Goal: Task Accomplishment & Management: Complete application form

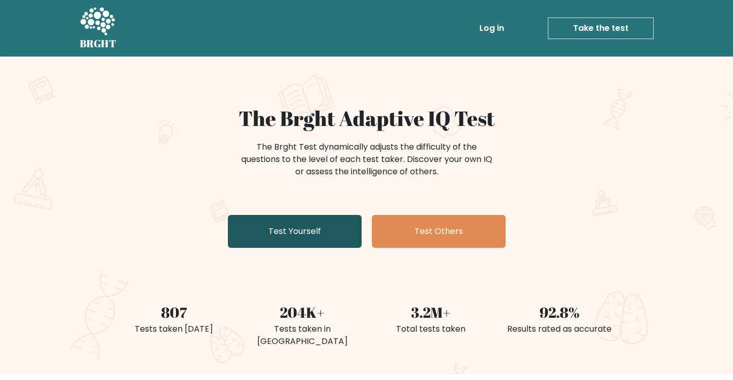
click at [319, 235] on link "Test Yourself" at bounding box center [295, 231] width 134 height 33
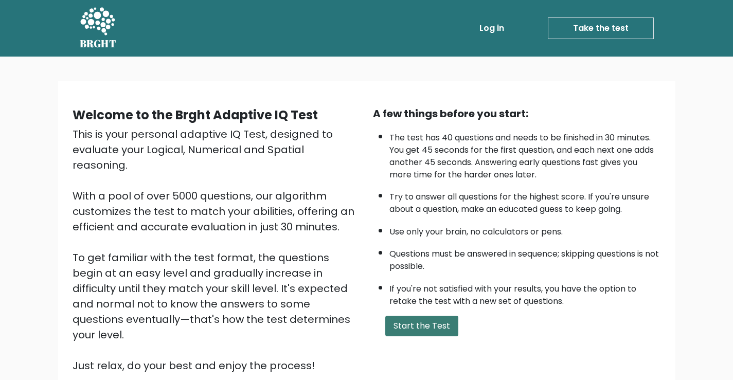
click at [407, 318] on button "Start the Test" at bounding box center [421, 326] width 73 height 21
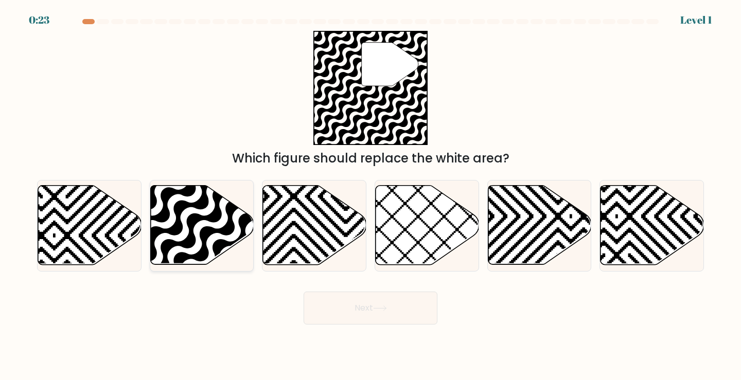
click at [194, 210] on icon at bounding box center [201, 225] width 103 height 79
click at [370, 195] on input "b." at bounding box center [370, 192] width 1 height 5
radio input "true"
click at [324, 299] on button "Next" at bounding box center [370, 308] width 134 height 33
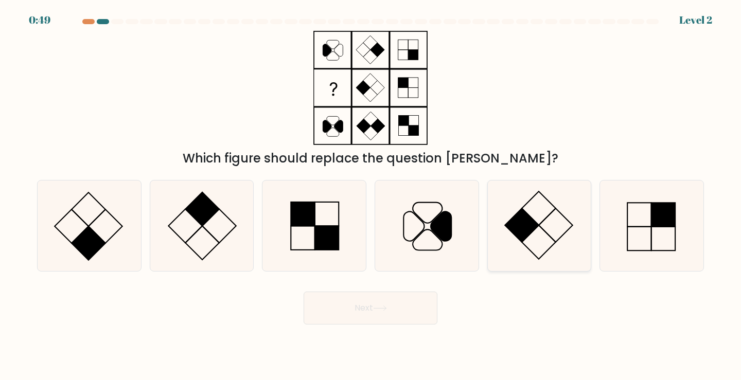
click at [539, 216] on icon at bounding box center [539, 226] width 91 height 91
click at [371, 195] on input "e." at bounding box center [370, 192] width 1 height 5
radio input "true"
click at [457, 226] on icon at bounding box center [426, 226] width 91 height 91
click at [371, 195] on input "d." at bounding box center [370, 192] width 1 height 5
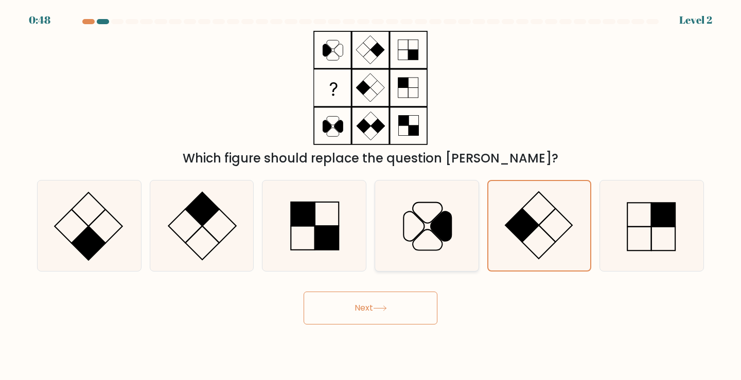
radio input "true"
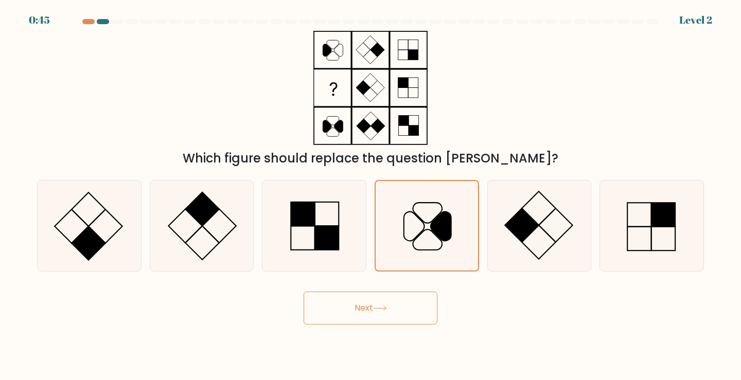
click at [390, 313] on button "Next" at bounding box center [370, 308] width 134 height 33
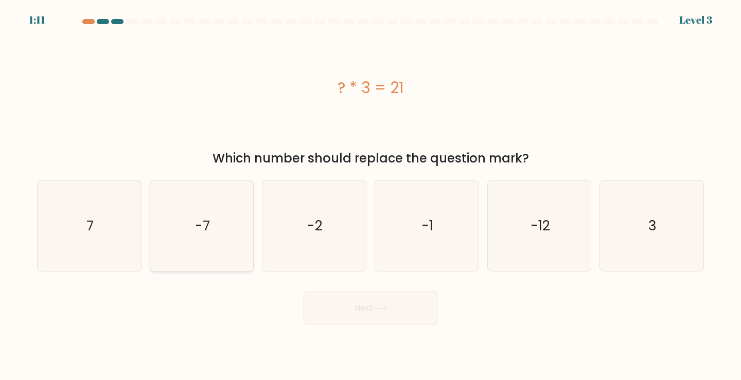
click at [221, 242] on icon "-7" at bounding box center [201, 226] width 91 height 91
click at [370, 195] on input "b. -7" at bounding box center [370, 192] width 1 height 5
radio input "true"
click at [119, 247] on icon "7" at bounding box center [89, 226] width 91 height 91
click at [370, 195] on input "a. 7" at bounding box center [370, 192] width 1 height 5
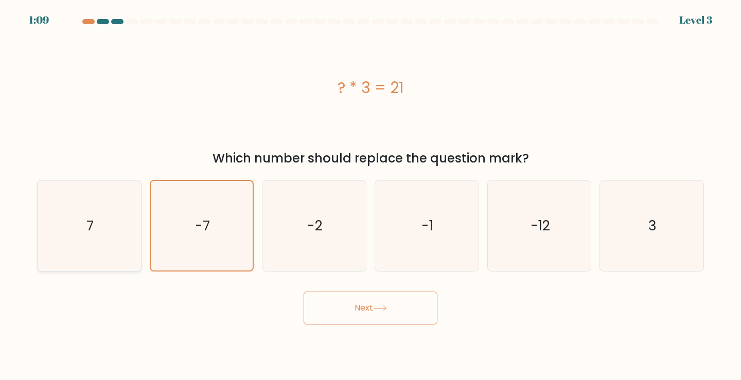
radio input "true"
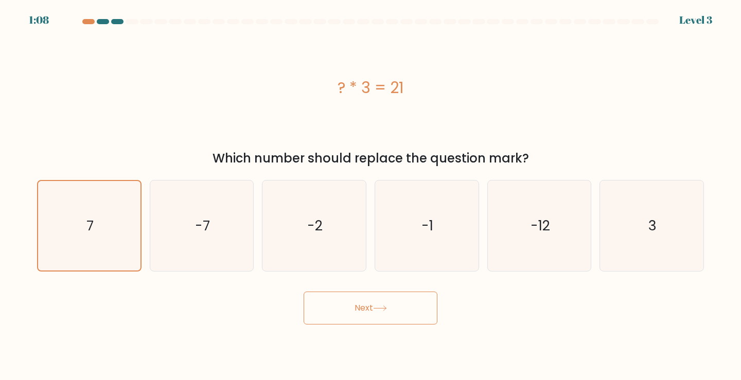
click at [371, 312] on button "Next" at bounding box center [370, 308] width 134 height 33
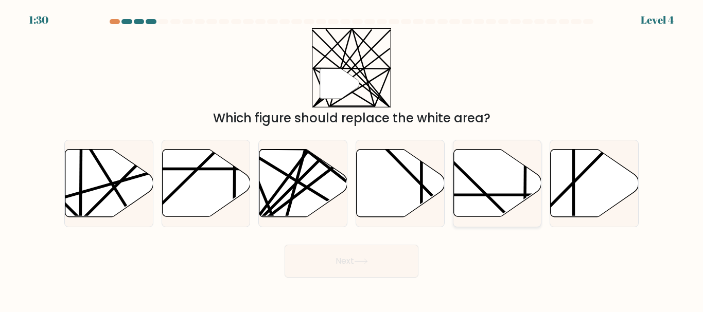
click at [471, 186] on icon at bounding box center [497, 183] width 88 height 67
click at [352, 159] on input "e." at bounding box center [351, 157] width 1 height 3
radio input "true"
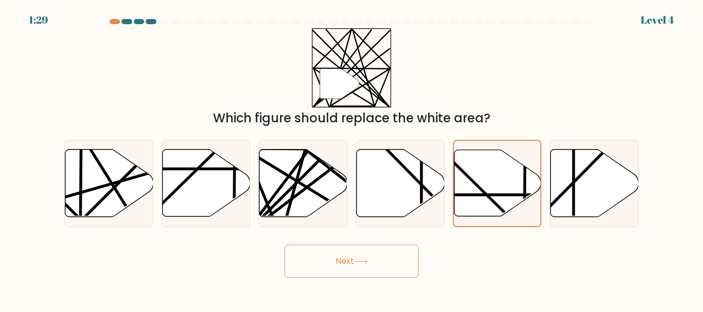
click at [397, 272] on button "Next" at bounding box center [351, 261] width 134 height 33
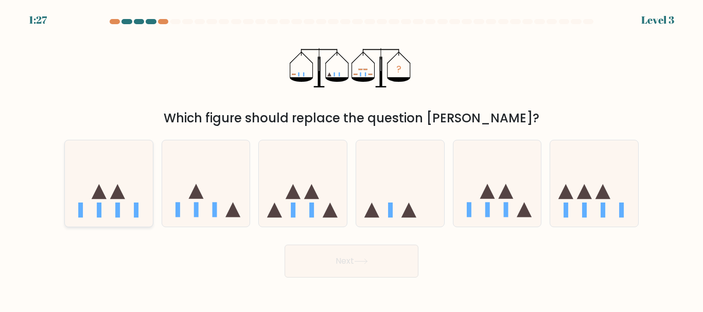
click at [133, 187] on icon at bounding box center [109, 183] width 88 height 73
click at [351, 159] on input "a." at bounding box center [351, 157] width 1 height 3
radio input "true"
click at [364, 262] on icon at bounding box center [361, 262] width 14 height 6
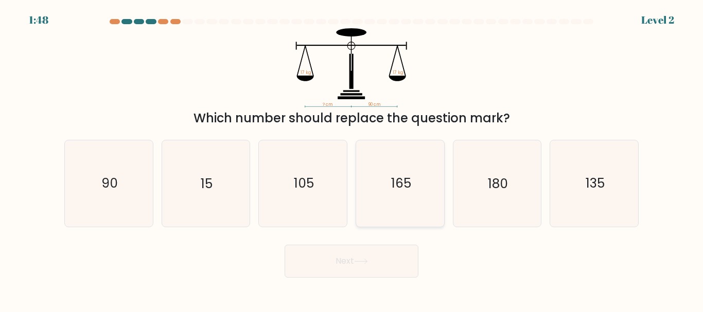
click at [413, 173] on icon "165" at bounding box center [400, 183] width 86 height 86
click at [352, 159] on input "d. 165" at bounding box center [351, 157] width 1 height 3
radio input "true"
click at [378, 258] on button "Next" at bounding box center [351, 261] width 134 height 33
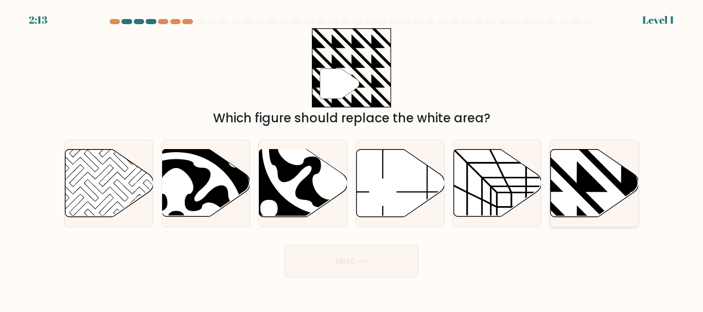
click at [561, 178] on icon at bounding box center [594, 183] width 88 height 67
click at [352, 159] on input "f." at bounding box center [351, 157] width 1 height 3
radio input "true"
click at [372, 254] on button "Next" at bounding box center [351, 261] width 134 height 33
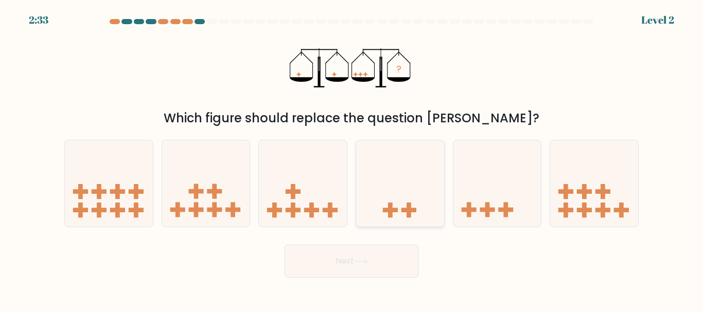
click at [402, 199] on icon at bounding box center [400, 183] width 88 height 73
click at [352, 159] on input "d." at bounding box center [351, 157] width 1 height 3
radio input "true"
click at [390, 263] on button "Next" at bounding box center [351, 261] width 134 height 33
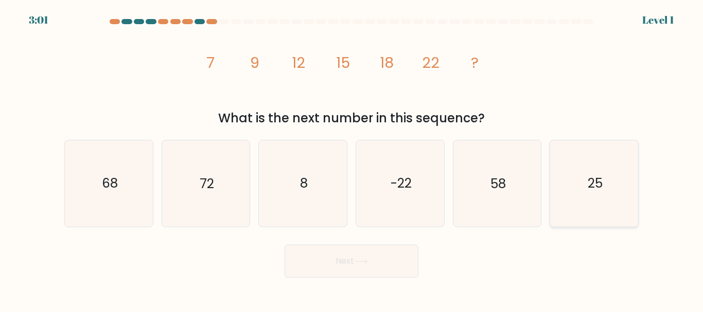
click at [590, 180] on text "25" at bounding box center [594, 184] width 15 height 18
click at [352, 159] on input "f. 25" at bounding box center [351, 157] width 1 height 3
radio input "true"
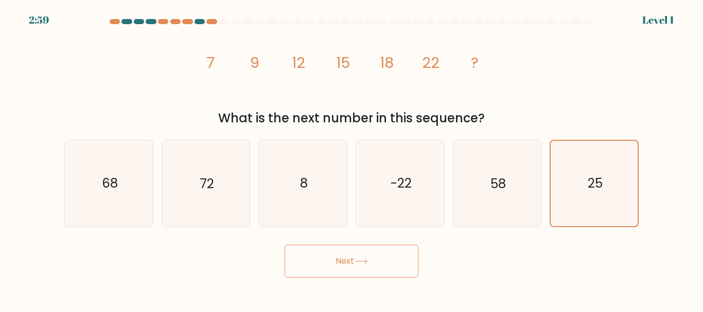
click at [373, 252] on button "Next" at bounding box center [351, 261] width 134 height 33
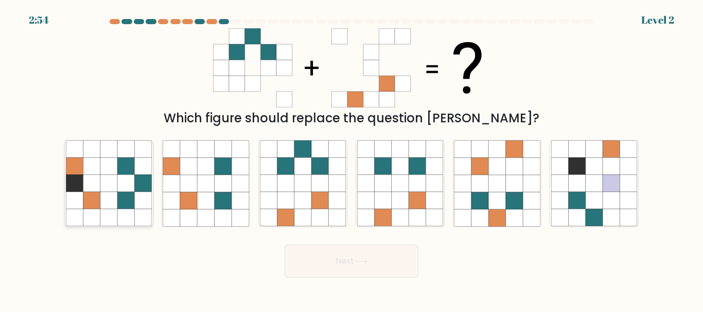
click at [134, 154] on icon at bounding box center [125, 149] width 17 height 17
click at [351, 156] on input "a." at bounding box center [351, 157] width 1 height 3
radio input "true"
click at [320, 253] on button "Next" at bounding box center [351, 261] width 134 height 33
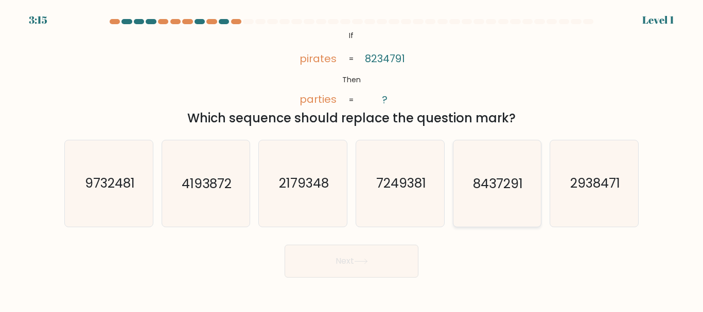
click at [486, 177] on text "8437291" at bounding box center [498, 184] width 50 height 18
click at [352, 159] on input "e. 8437291" at bounding box center [351, 157] width 1 height 3
radio input "true"
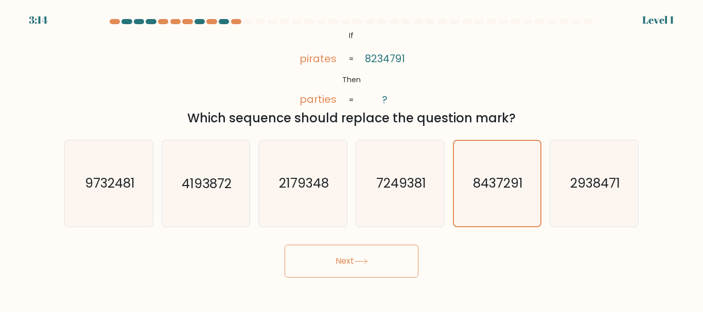
click at [372, 251] on button "Next" at bounding box center [351, 261] width 134 height 33
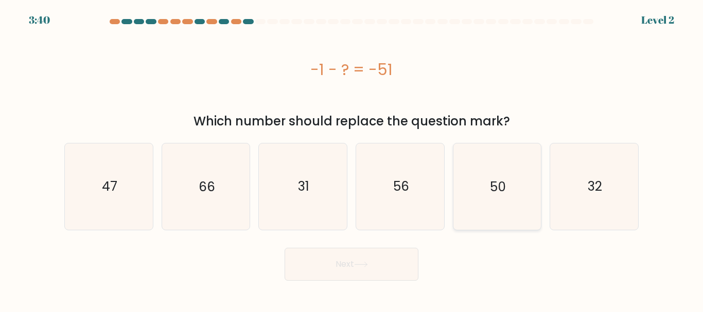
click at [508, 186] on icon "50" at bounding box center [497, 186] width 86 height 86
click at [352, 159] on input "e. 50" at bounding box center [351, 157] width 1 height 3
radio input "true"
click at [386, 257] on button "Next" at bounding box center [351, 264] width 134 height 33
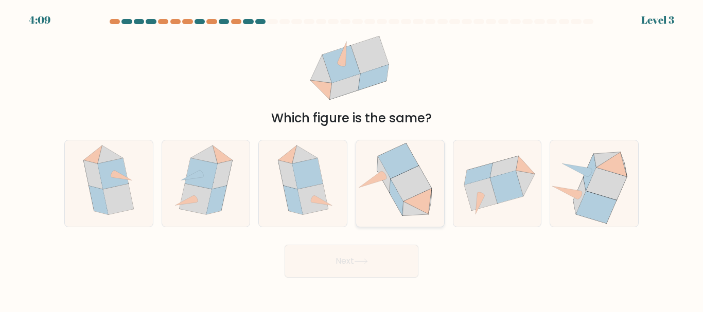
click at [409, 196] on icon at bounding box center [410, 183] width 41 height 35
click at [352, 159] on input "d." at bounding box center [351, 157] width 1 height 3
radio input "true"
click at [374, 258] on button "Next" at bounding box center [351, 261] width 134 height 33
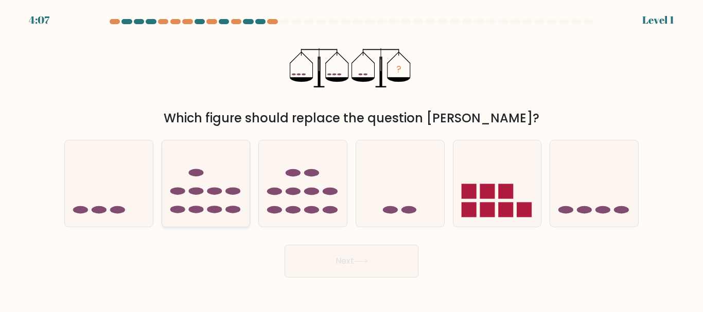
click at [221, 212] on ellipse at bounding box center [214, 210] width 15 height 8
click at [351, 159] on input "b." at bounding box center [351, 157] width 1 height 3
radio input "true"
click at [315, 259] on button "Next" at bounding box center [351, 261] width 134 height 33
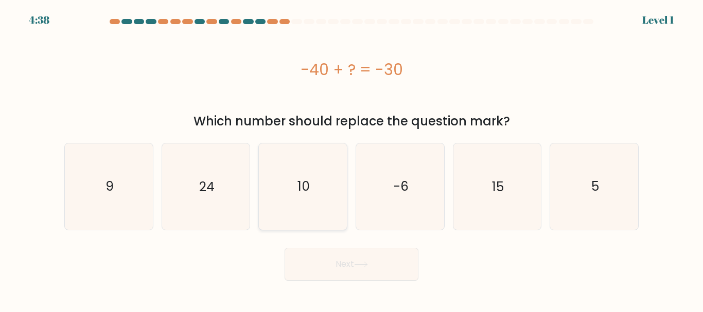
click at [312, 207] on icon "10" at bounding box center [303, 186] width 86 height 86
click at [351, 159] on input "c. 10" at bounding box center [351, 157] width 1 height 3
radio input "true"
click at [320, 250] on button "Next" at bounding box center [351, 264] width 134 height 33
click at [322, 253] on button "Next" at bounding box center [351, 264] width 134 height 33
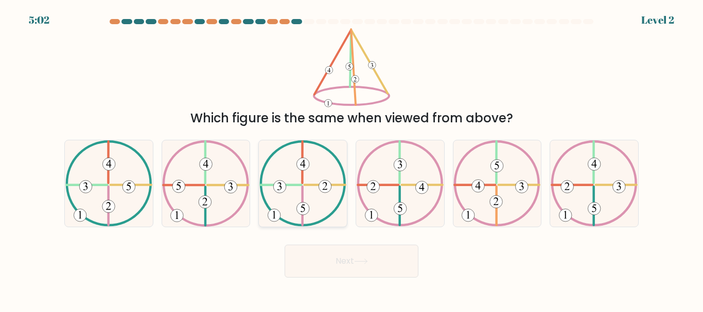
click at [298, 181] on icon at bounding box center [302, 183] width 87 height 86
click at [351, 159] on input "c." at bounding box center [351, 157] width 1 height 3
radio input "true"
click at [326, 265] on button "Next" at bounding box center [351, 261] width 134 height 33
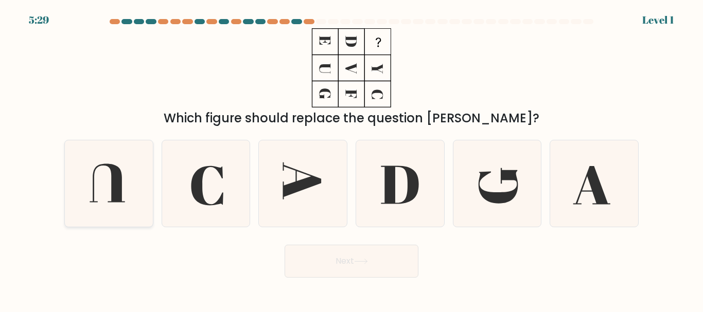
click at [123, 177] on icon at bounding box center [109, 183] width 86 height 86
click at [351, 159] on input "a." at bounding box center [351, 157] width 1 height 3
radio input "true"
click at [315, 247] on button "Next" at bounding box center [351, 261] width 134 height 33
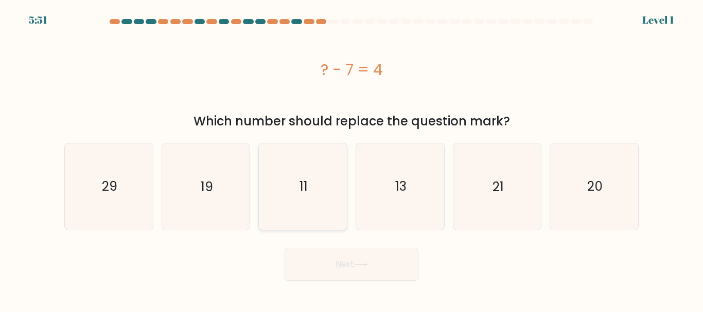
click at [293, 189] on icon "11" at bounding box center [303, 186] width 86 height 86
click at [351, 159] on input "c. 11" at bounding box center [351, 157] width 1 height 3
radio input "true"
click at [322, 260] on button "Next" at bounding box center [351, 264] width 134 height 33
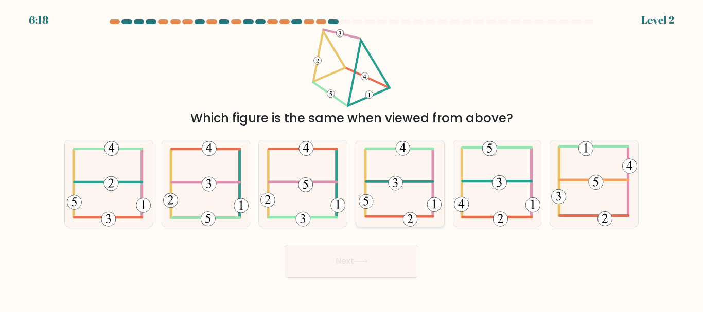
click at [424, 207] on icon at bounding box center [399, 183] width 83 height 86
click at [352, 159] on input "d." at bounding box center [351, 157] width 1 height 3
radio input "true"
click at [389, 256] on button "Next" at bounding box center [351, 261] width 134 height 33
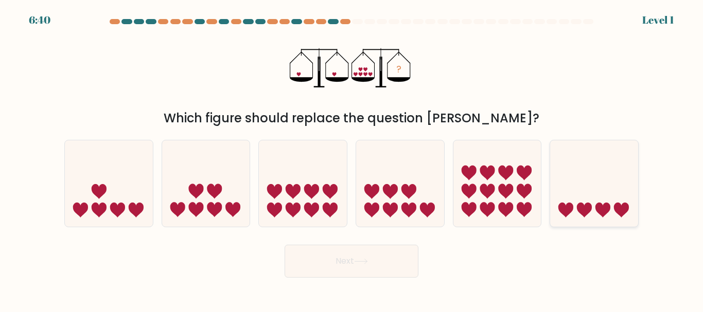
click at [564, 175] on icon at bounding box center [594, 183] width 88 height 73
click at [352, 159] on input "f." at bounding box center [351, 157] width 1 height 3
radio input "true"
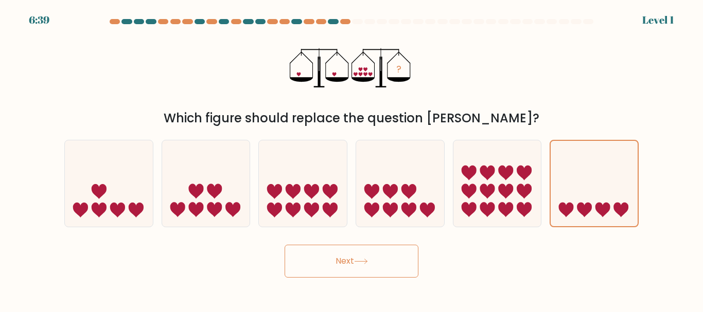
click at [384, 259] on button "Next" at bounding box center [351, 261] width 134 height 33
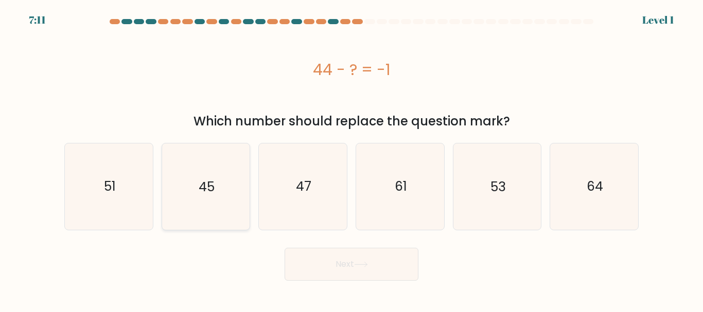
click at [225, 200] on icon "45" at bounding box center [206, 186] width 86 height 86
click at [351, 159] on input "b. 45" at bounding box center [351, 157] width 1 height 3
radio input "true"
click at [320, 252] on button "Next" at bounding box center [351, 264] width 134 height 33
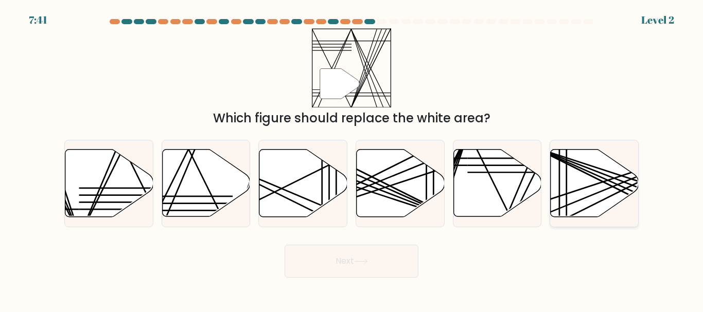
click at [579, 185] on icon at bounding box center [594, 183] width 88 height 67
click at [352, 159] on input "f." at bounding box center [351, 157] width 1 height 3
radio input "true"
click at [333, 258] on button "Next" at bounding box center [351, 261] width 134 height 33
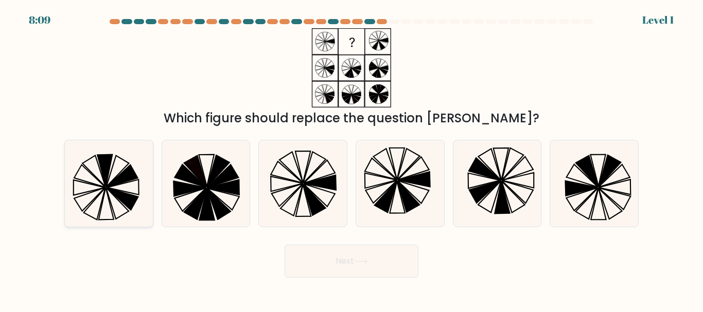
click at [122, 210] on icon at bounding box center [109, 183] width 86 height 86
click at [351, 159] on input "a." at bounding box center [351, 157] width 1 height 3
radio input "true"
click at [315, 265] on button "Next" at bounding box center [351, 261] width 134 height 33
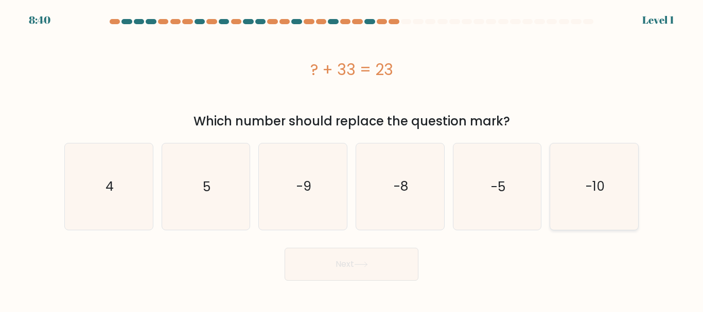
click at [558, 176] on icon "-10" at bounding box center [594, 186] width 86 height 86
click at [352, 159] on input "f. -10" at bounding box center [351, 157] width 1 height 3
radio input "true"
click at [396, 267] on button "Next" at bounding box center [351, 264] width 134 height 33
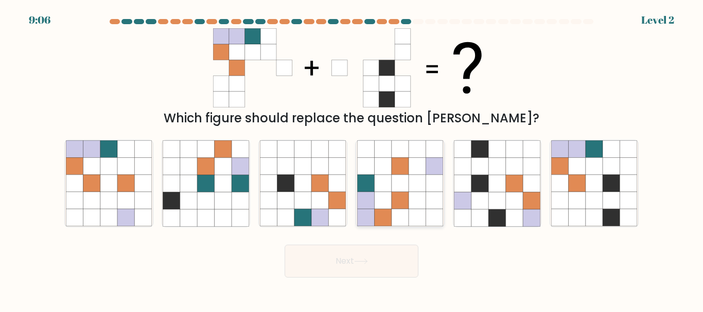
click at [393, 195] on icon at bounding box center [399, 200] width 17 height 17
click at [352, 159] on input "d." at bounding box center [351, 157] width 1 height 3
radio input "true"
click at [365, 257] on button "Next" at bounding box center [351, 261] width 134 height 33
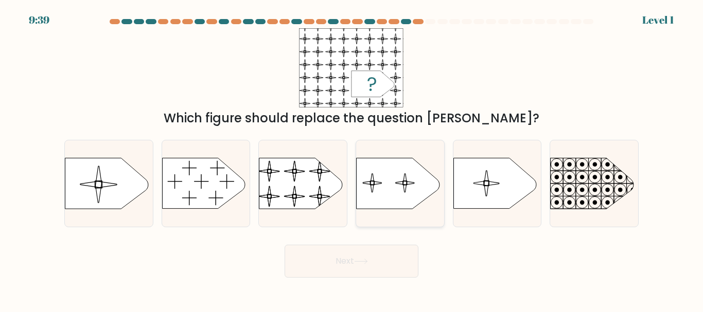
click at [407, 197] on icon at bounding box center [397, 183] width 83 height 50
click at [352, 159] on input "d." at bounding box center [351, 157] width 1 height 3
radio input "true"
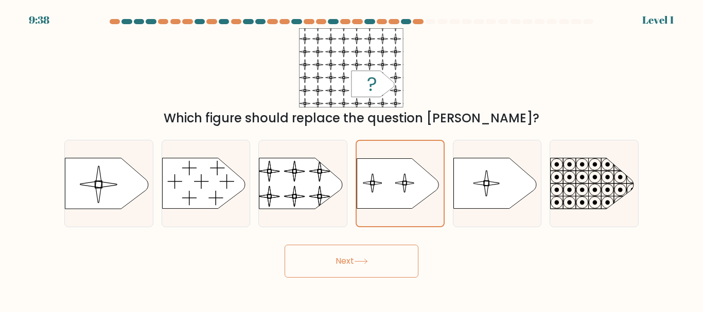
click at [372, 265] on button "Next" at bounding box center [351, 261] width 134 height 33
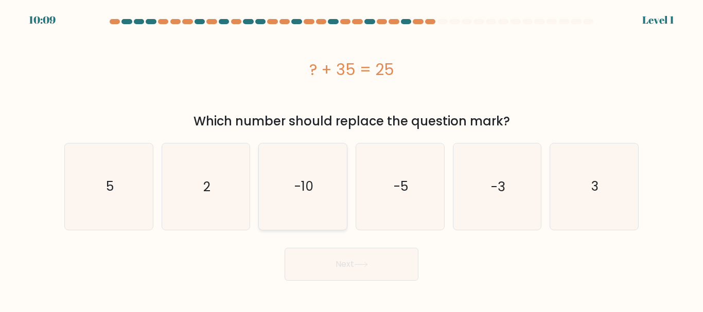
click at [316, 209] on icon "-10" at bounding box center [303, 186] width 86 height 86
click at [351, 159] on input "c. -10" at bounding box center [351, 157] width 1 height 3
radio input "true"
click at [345, 258] on button "Next" at bounding box center [351, 264] width 134 height 33
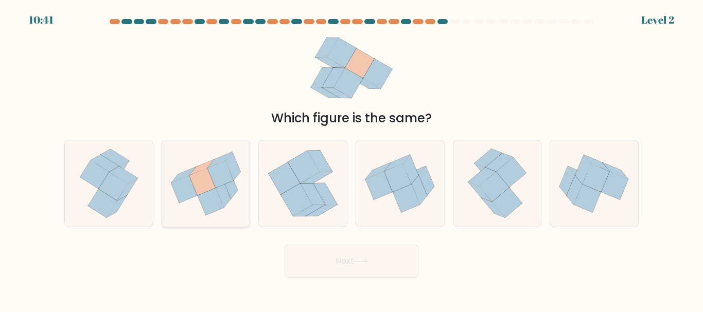
click at [223, 194] on icon at bounding box center [223, 194] width 15 height 28
click at [351, 159] on input "b." at bounding box center [351, 157] width 1 height 3
radio input "true"
click at [347, 249] on button "Next" at bounding box center [351, 261] width 134 height 33
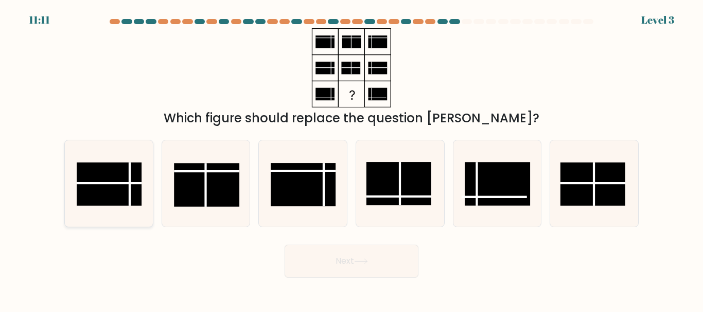
click at [143, 199] on icon at bounding box center [109, 183] width 86 height 86
click at [351, 159] on input "a." at bounding box center [351, 157] width 1 height 3
radio input "true"
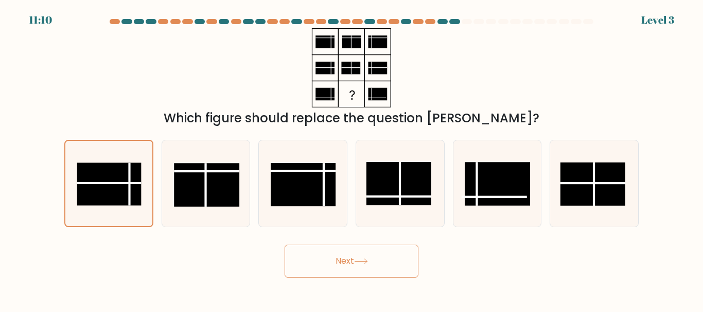
click at [342, 267] on button "Next" at bounding box center [351, 261] width 134 height 33
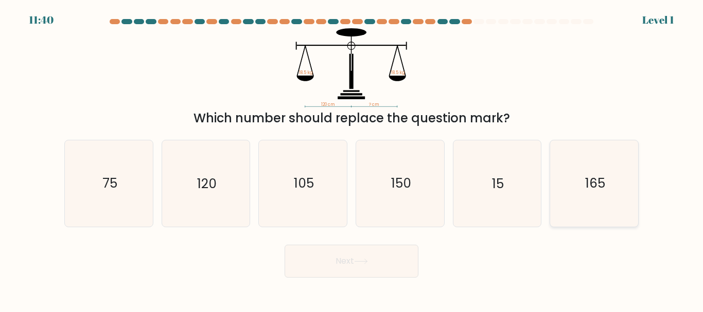
drag, startPoint x: 570, startPoint y: 180, endPoint x: 564, endPoint y: 188, distance: 10.3
click at [570, 180] on icon "165" at bounding box center [594, 183] width 86 height 86
click at [352, 159] on input "f. 165" at bounding box center [351, 157] width 1 height 3
radio input "true"
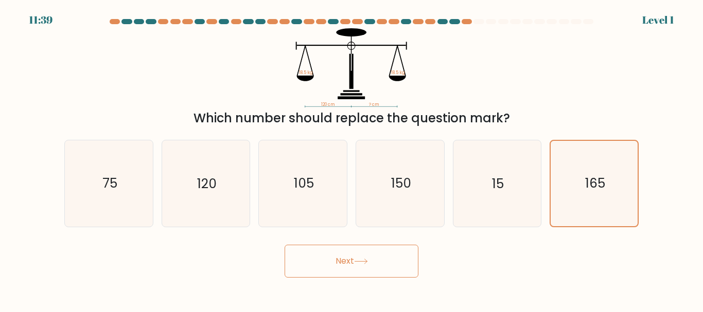
click at [386, 255] on button "Next" at bounding box center [351, 261] width 134 height 33
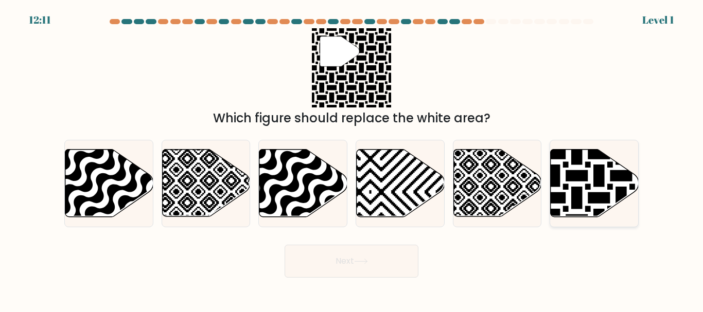
click at [551, 176] on icon at bounding box center [620, 220] width 177 height 177
click at [352, 159] on input "f." at bounding box center [351, 157] width 1 height 3
radio input "true"
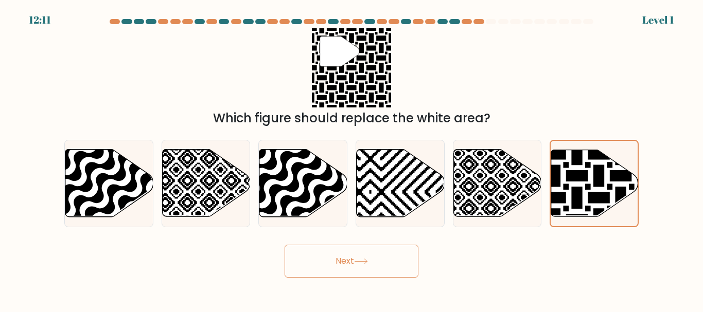
click at [385, 262] on button "Next" at bounding box center [351, 261] width 134 height 33
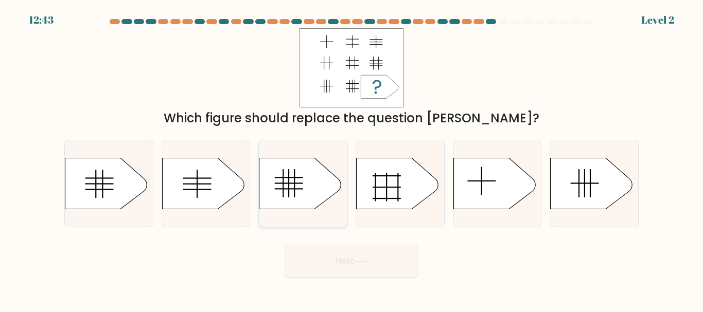
click at [298, 200] on icon at bounding box center [300, 183] width 82 height 51
click at [351, 159] on input "c." at bounding box center [351, 157] width 1 height 3
radio input "true"
click at [315, 267] on button "Next" at bounding box center [351, 261] width 134 height 33
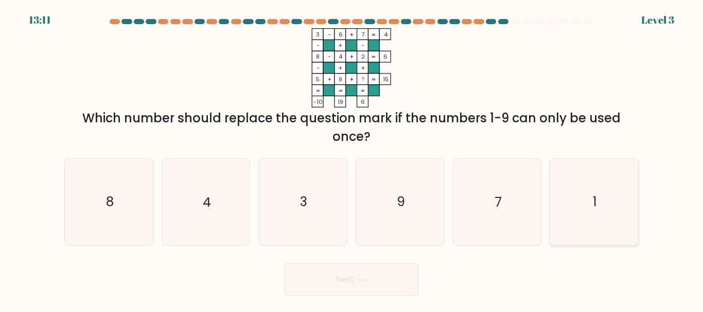
click at [582, 190] on icon "1" at bounding box center [594, 202] width 86 height 86
click at [352, 159] on input "f. 1" at bounding box center [351, 157] width 1 height 3
radio input "true"
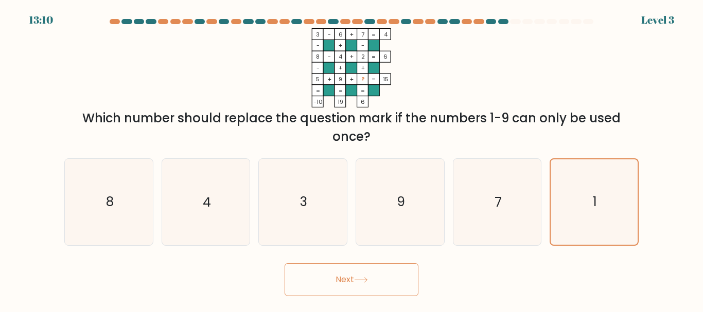
click at [404, 279] on button "Next" at bounding box center [351, 279] width 134 height 33
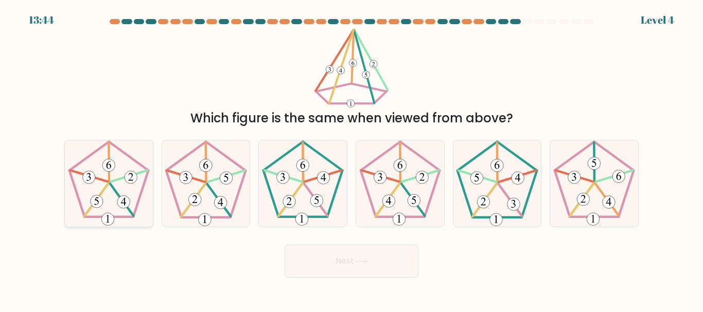
click at [131, 214] on 440 at bounding box center [121, 200] width 23 height 32
click at [351, 159] on input "a." at bounding box center [351, 157] width 1 height 3
radio input "true"
click at [327, 257] on button "Next" at bounding box center [351, 261] width 134 height 33
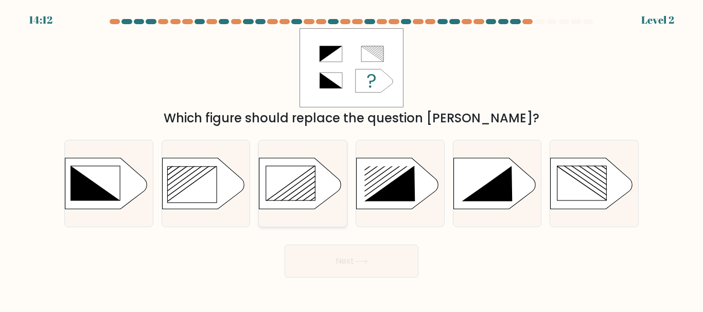
click at [278, 185] on rect at bounding box center [290, 183] width 49 height 35
click at [351, 159] on input "c." at bounding box center [351, 157] width 1 height 3
radio input "true"
click at [360, 262] on icon at bounding box center [361, 262] width 14 height 6
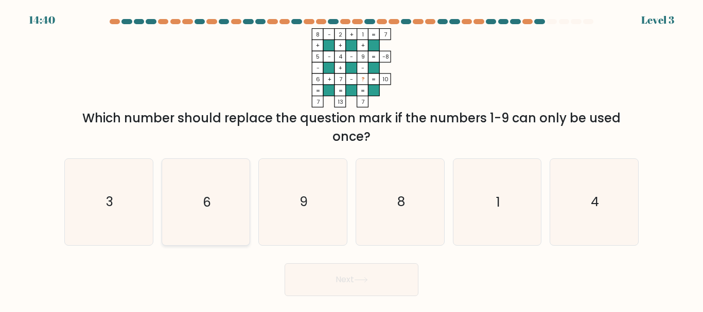
click at [207, 224] on icon "6" at bounding box center [206, 202] width 86 height 86
click at [351, 159] on input "b. 6" at bounding box center [351, 157] width 1 height 3
radio input "true"
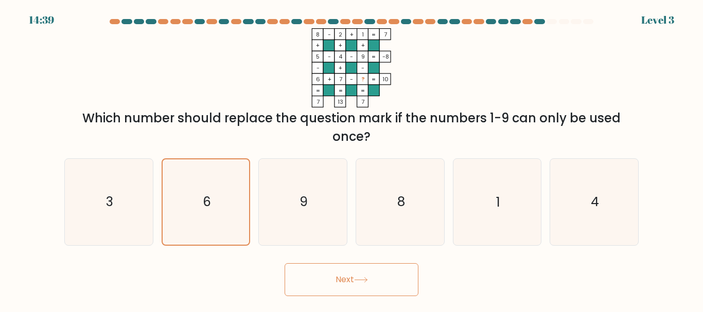
click at [370, 284] on button "Next" at bounding box center [351, 279] width 134 height 33
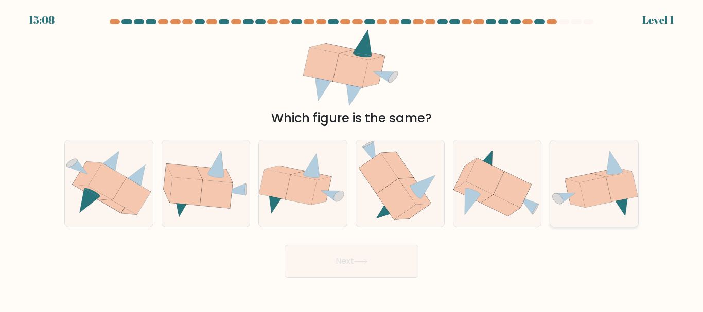
click at [583, 181] on icon at bounding box center [585, 178] width 40 height 9
click at [352, 159] on input "f." at bounding box center [351, 157] width 1 height 3
radio input "true"
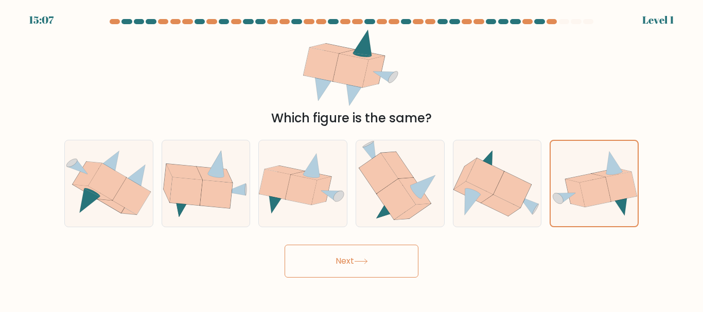
click at [365, 272] on button "Next" at bounding box center [351, 261] width 134 height 33
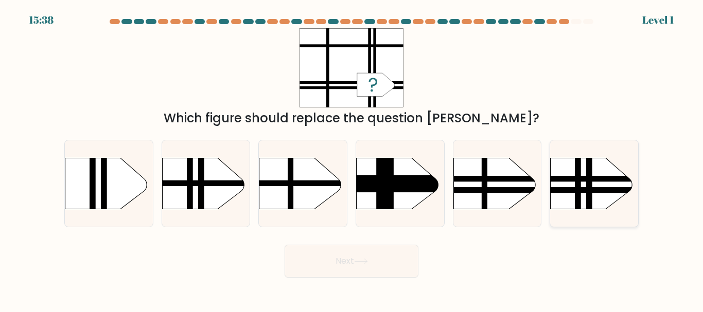
click at [556, 198] on rect at bounding box center [538, 147] width 228 height 174
click at [352, 159] on input "f." at bounding box center [351, 157] width 1 height 3
radio input "true"
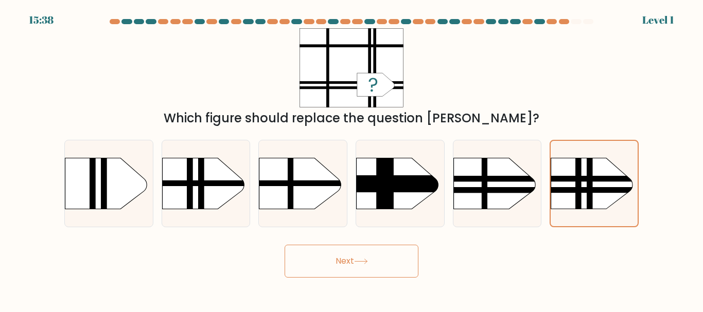
click at [382, 256] on button "Next" at bounding box center [351, 261] width 134 height 33
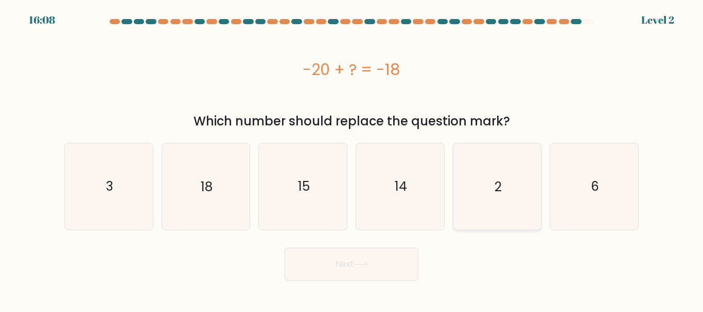
click at [476, 181] on icon "2" at bounding box center [497, 186] width 86 height 86
click at [352, 159] on input "e. 2" at bounding box center [351, 157] width 1 height 3
radio input "true"
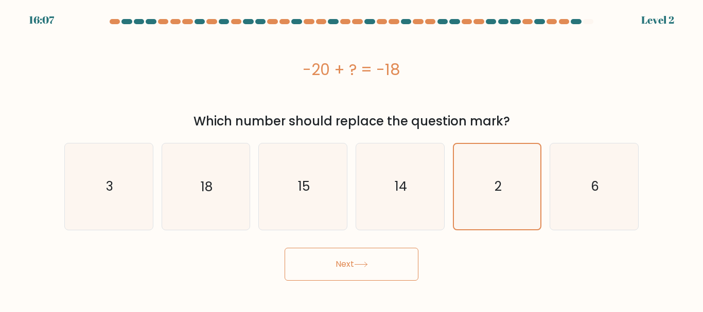
click at [373, 255] on button "Next" at bounding box center [351, 264] width 134 height 33
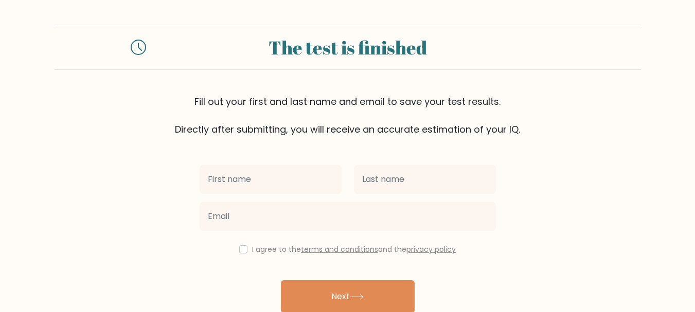
click at [218, 174] on input "text" at bounding box center [271, 179] width 142 height 29
type input "Louie Jay"
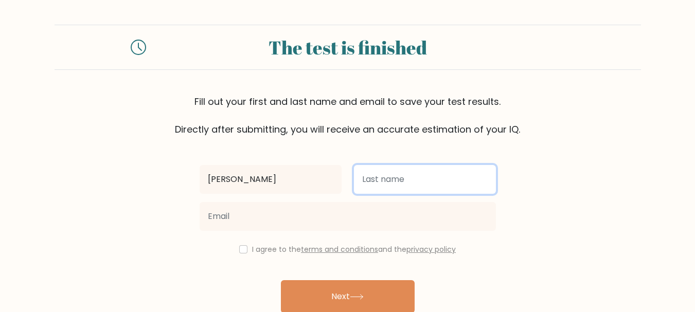
click at [423, 185] on input "text" at bounding box center [425, 179] width 142 height 29
type input "Gimenez"
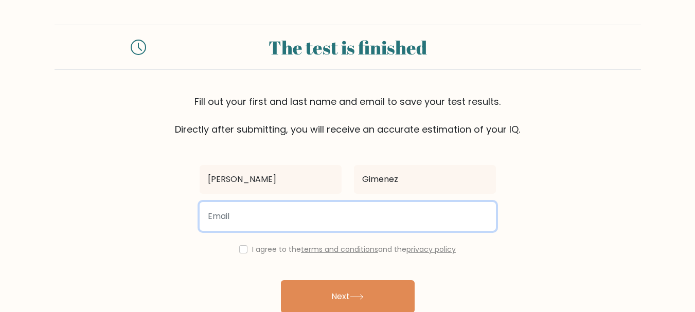
click at [329, 210] on input "email" at bounding box center [348, 216] width 296 height 29
type input "louiejaygimenez874@gmail.com"
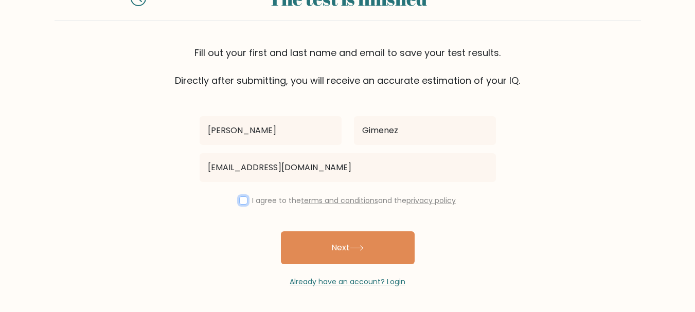
click at [239, 201] on input "checkbox" at bounding box center [243, 200] width 8 height 8
checkbox input "true"
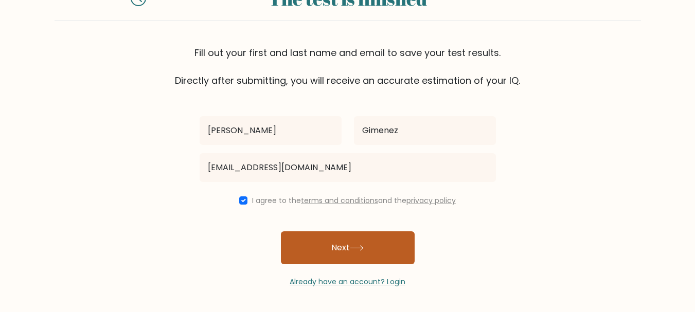
click at [333, 238] on button "Next" at bounding box center [348, 247] width 134 height 33
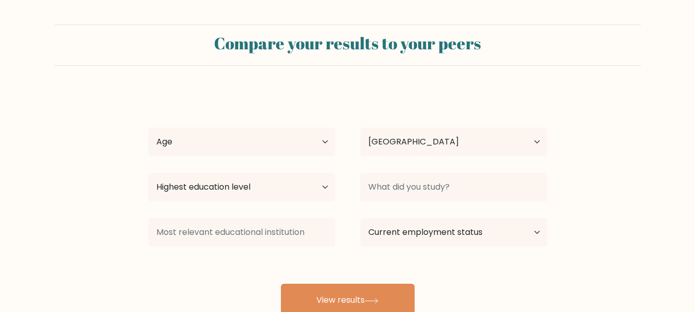
select select "PH"
click at [316, 136] on select "Age Under 18 years old 18-24 years old 25-34 years old 35-44 years old 45-54 ye…" at bounding box center [241, 142] width 187 height 29
select select "25_34"
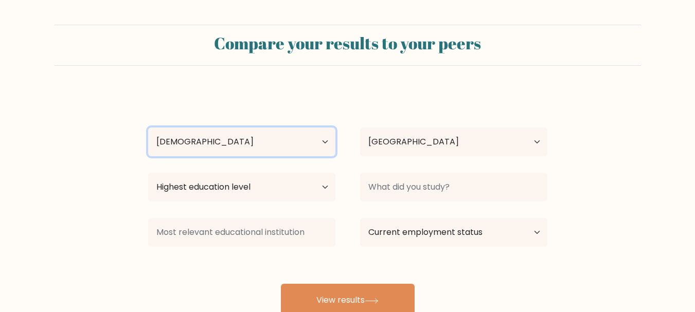
click at [148, 128] on select "Age Under 18 years old 18-24 years old 25-34 years old 35-44 years old 45-54 ye…" at bounding box center [241, 142] width 187 height 29
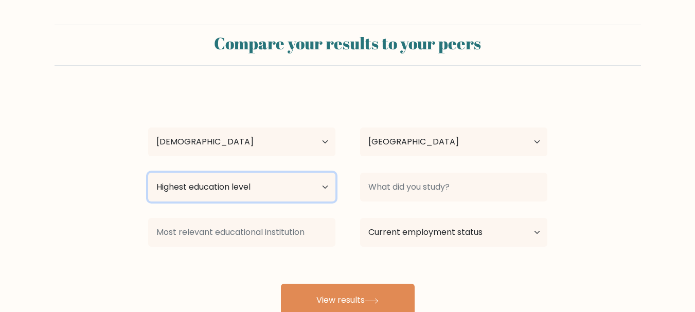
click at [273, 196] on select "Highest education level No schooling Primary Lower Secondary Upper Secondary Oc…" at bounding box center [241, 187] width 187 height 29
select select "bachelors_degree"
click at [148, 173] on select "Highest education level No schooling Primary Lower Secondary Upper Secondary Oc…" at bounding box center [241, 187] width 187 height 29
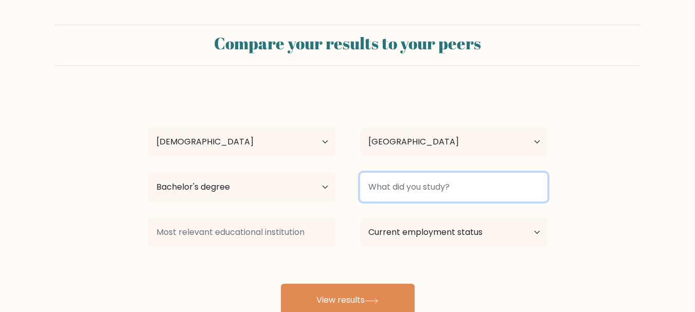
click at [481, 190] on input at bounding box center [453, 187] width 187 height 29
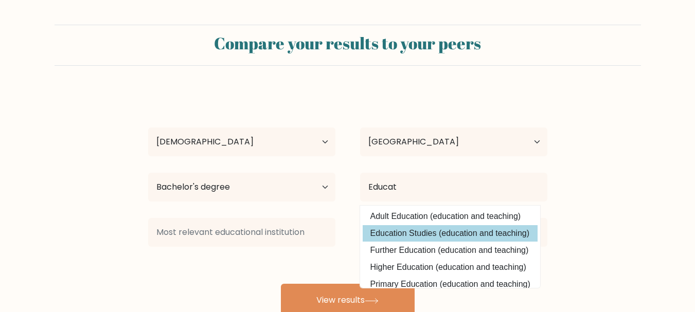
click at [477, 231] on div "Louie Jay Gimenez Age Under 18 years old 18-24 years old 25-34 years old 35-44 …" at bounding box center [347, 204] width 411 height 226
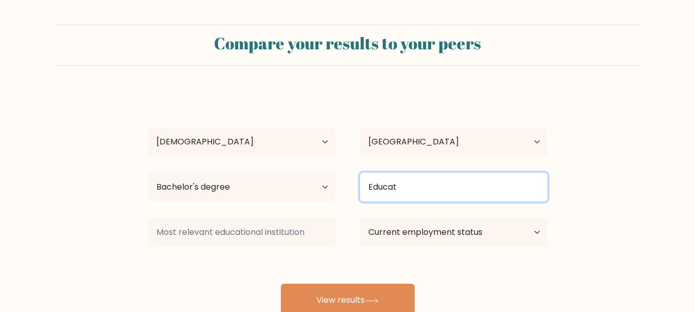
click at [433, 192] on input "Educat" at bounding box center [453, 187] width 187 height 29
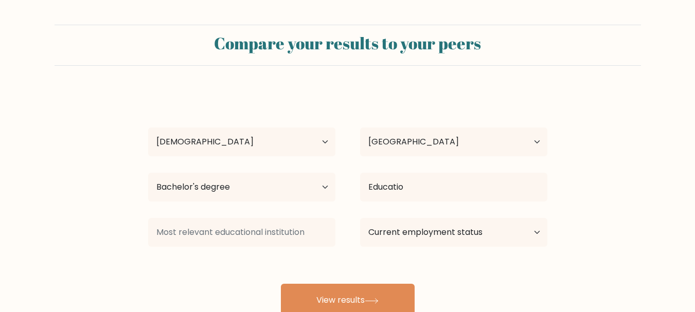
click at [423, 236] on div "Louie Jay Gimenez Age Under 18 years old 18-24 years old 25-34 years old 35-44 …" at bounding box center [347, 204] width 411 height 226
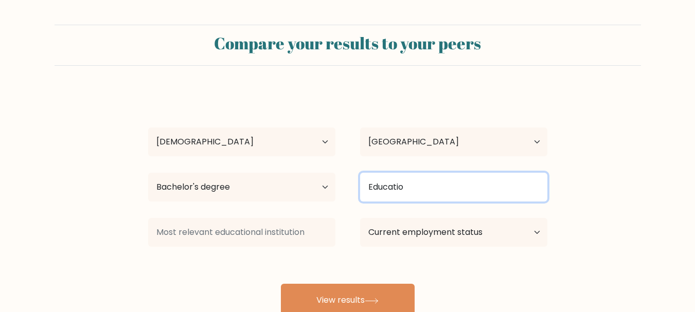
click at [461, 191] on input "Educatio" at bounding box center [453, 187] width 187 height 29
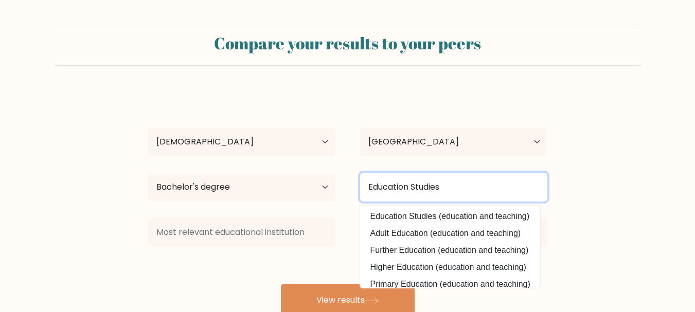
type input "Education Studies"
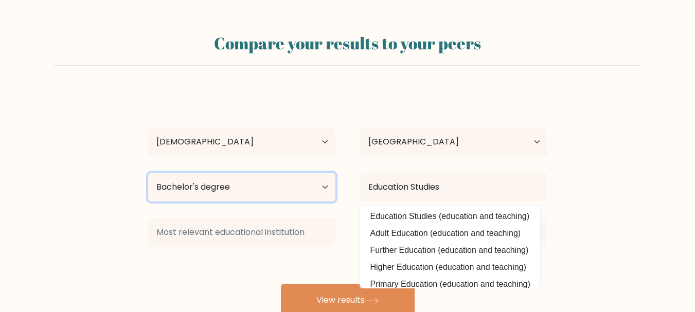
click at [285, 198] on select "Highest education level No schooling Primary Lower Secondary Upper Secondary Oc…" at bounding box center [241, 187] width 187 height 29
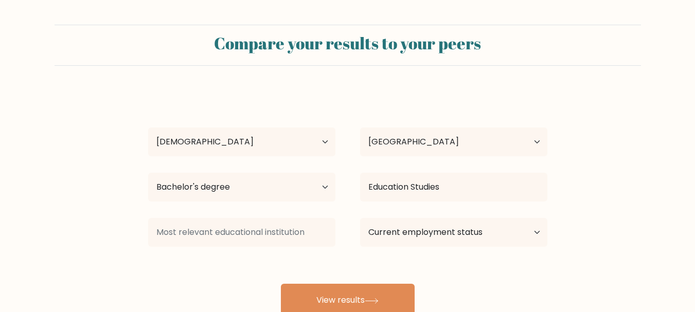
click at [277, 215] on div at bounding box center [242, 232] width 212 height 37
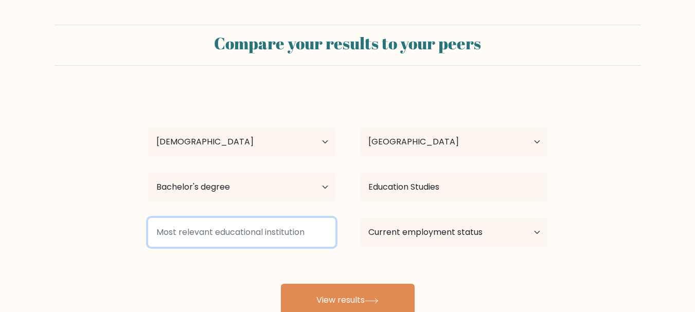
click at [275, 223] on input at bounding box center [241, 232] width 187 height 29
click at [273, 234] on input at bounding box center [241, 232] width 187 height 29
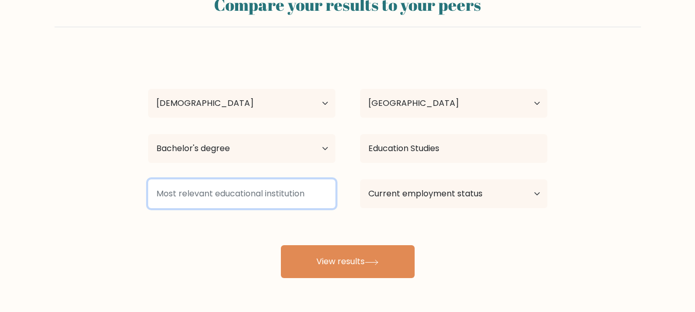
scroll to position [78, 0]
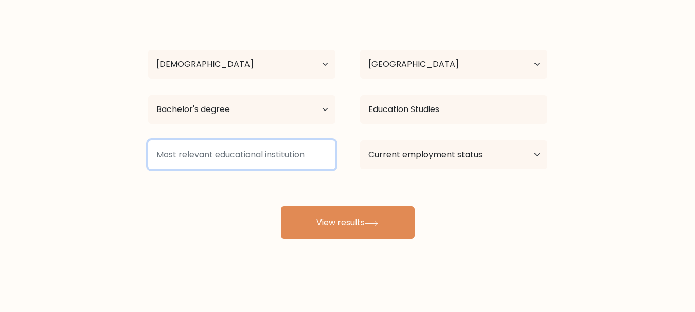
click at [273, 152] on input at bounding box center [241, 154] width 187 height 29
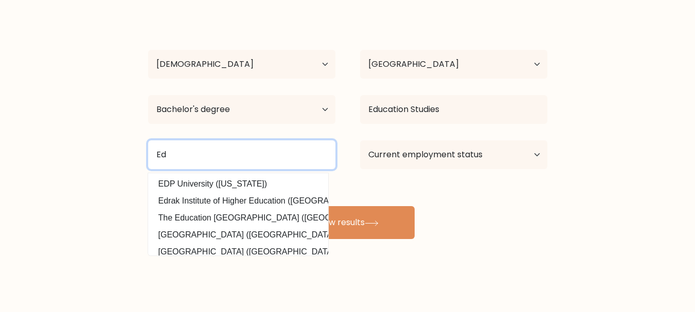
type input "E"
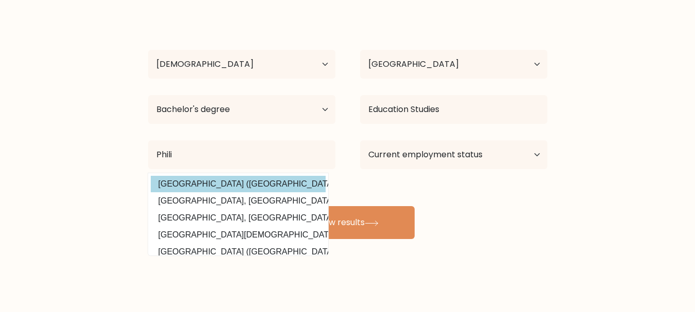
click at [260, 186] on option "Central Philippine University (Philippines)" at bounding box center [238, 184] width 175 height 16
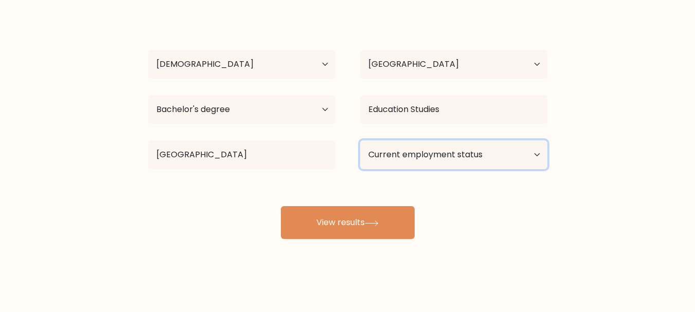
click at [448, 156] on select "Current employment status Employed Student Retired Other / prefer not to answer" at bounding box center [453, 154] width 187 height 29
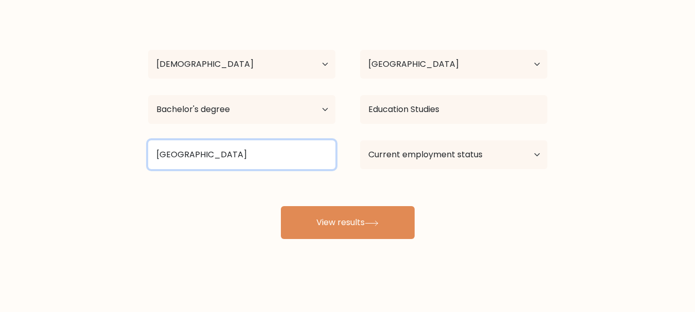
click at [315, 154] on input "Central Philippine University" at bounding box center [241, 154] width 187 height 29
drag, startPoint x: 315, startPoint y: 154, endPoint x: 67, endPoint y: 137, distance: 248.5
click at [67, 137] on form "Compare your results to your peers Louie Jay Gimenez Age Under 18 years old 18-…" at bounding box center [347, 93] width 695 height 292
type input "N/A"
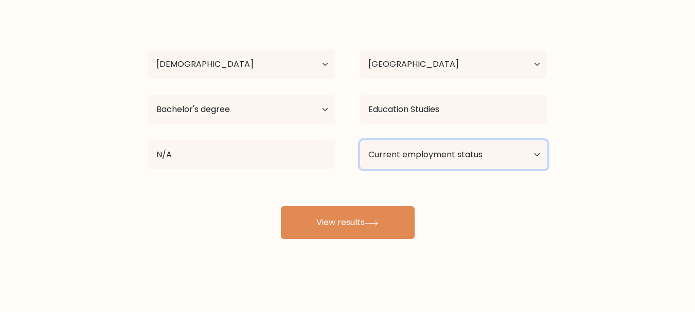
click at [508, 150] on select "Current employment status Employed Student Retired Other / prefer not to answer" at bounding box center [453, 154] width 187 height 29
click at [360, 140] on select "Current employment status Employed Student Retired Other / prefer not to answer" at bounding box center [453, 154] width 187 height 29
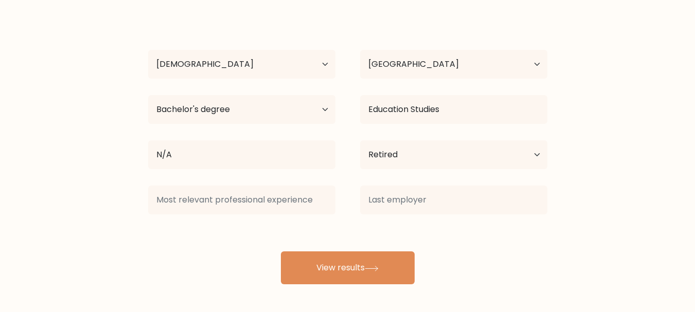
click at [503, 140] on div "Current employment status Employed Student Retired Other / prefer not to answer" at bounding box center [454, 154] width 212 height 37
click at [507, 154] on select "Current employment status Employed Student Retired Other / prefer not to answer" at bounding box center [453, 154] width 187 height 29
select select "other"
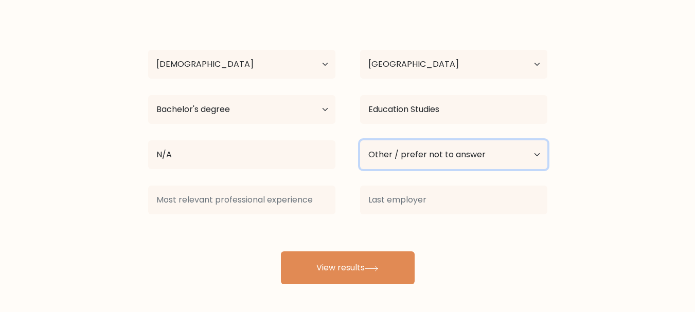
click at [360, 140] on select "Current employment status Employed Student Retired Other / prefer not to answer" at bounding box center [453, 154] width 187 height 29
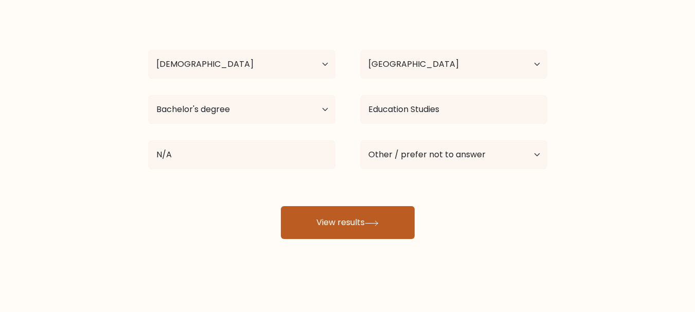
click at [375, 219] on button "View results" at bounding box center [348, 222] width 134 height 33
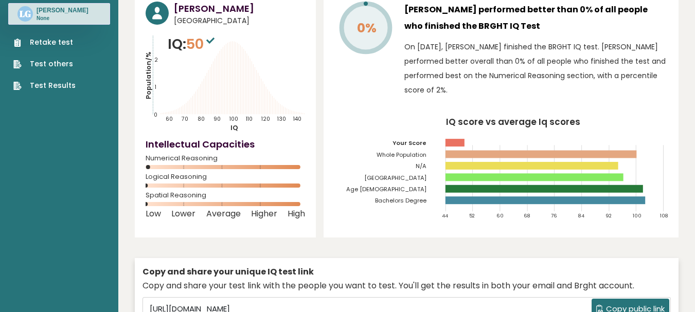
scroll to position [103, 0]
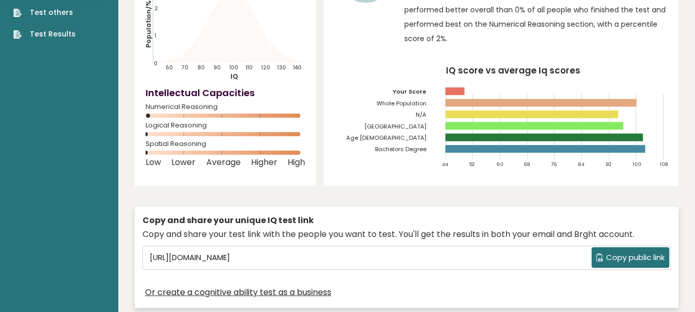
click at [616, 255] on span "Copy public link" at bounding box center [635, 258] width 59 height 12
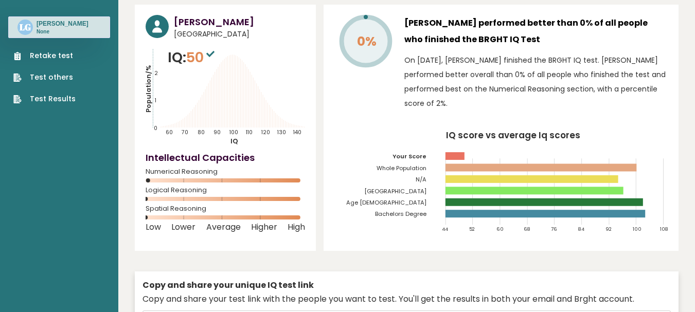
scroll to position [0, 0]
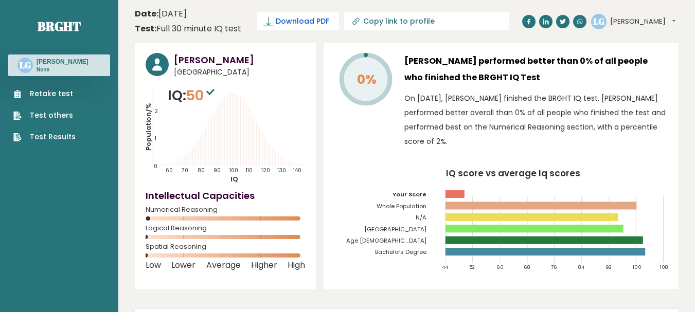
click at [307, 21] on span "Download PDF" at bounding box center [302, 21] width 53 height 11
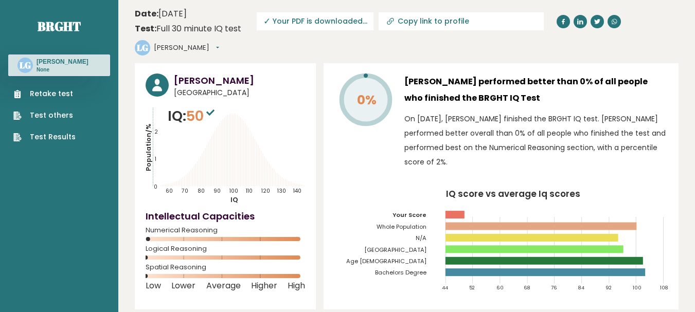
click at [47, 138] on link "Test Results" at bounding box center [44, 137] width 62 height 11
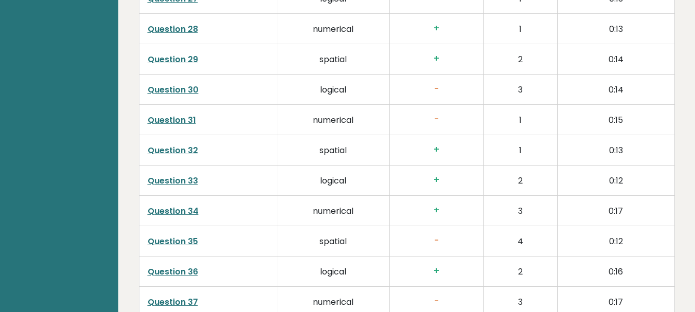
scroll to position [2707, 0]
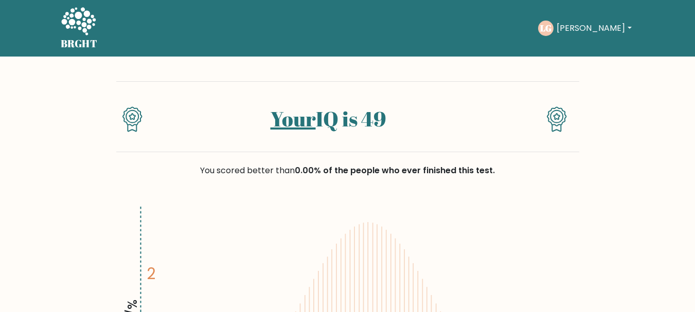
click at [610, 26] on button "[PERSON_NAME]" at bounding box center [593, 28] width 81 height 13
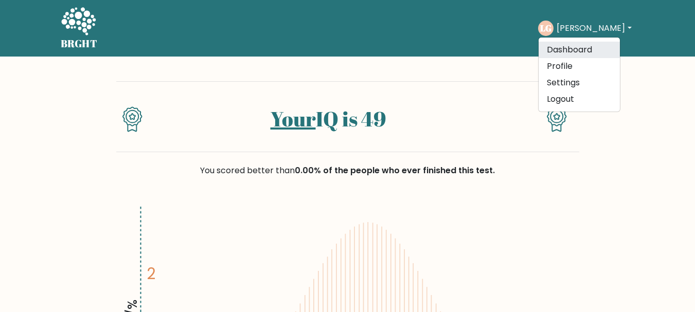
click at [579, 46] on link "Dashboard" at bounding box center [579, 50] width 81 height 16
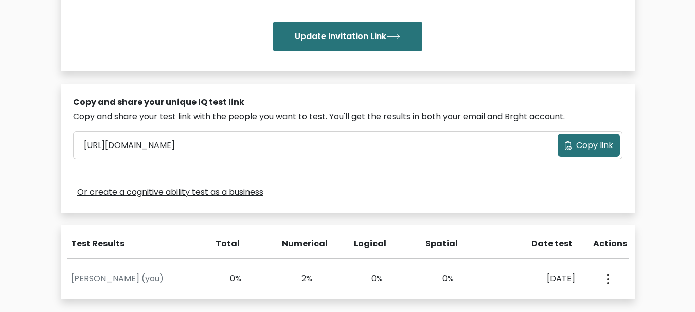
scroll to position [360, 0]
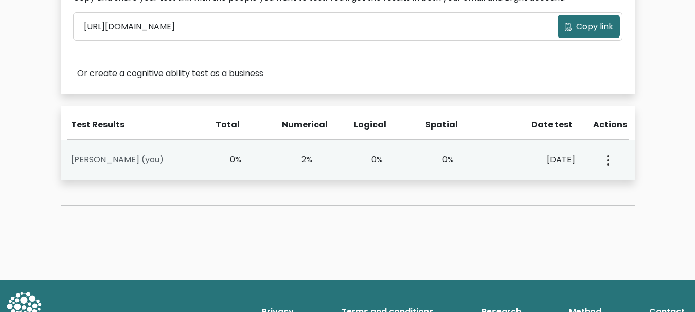
click at [137, 157] on link "[PERSON_NAME] (you)" at bounding box center [117, 160] width 93 height 12
